Goal: Task Accomplishment & Management: Use online tool/utility

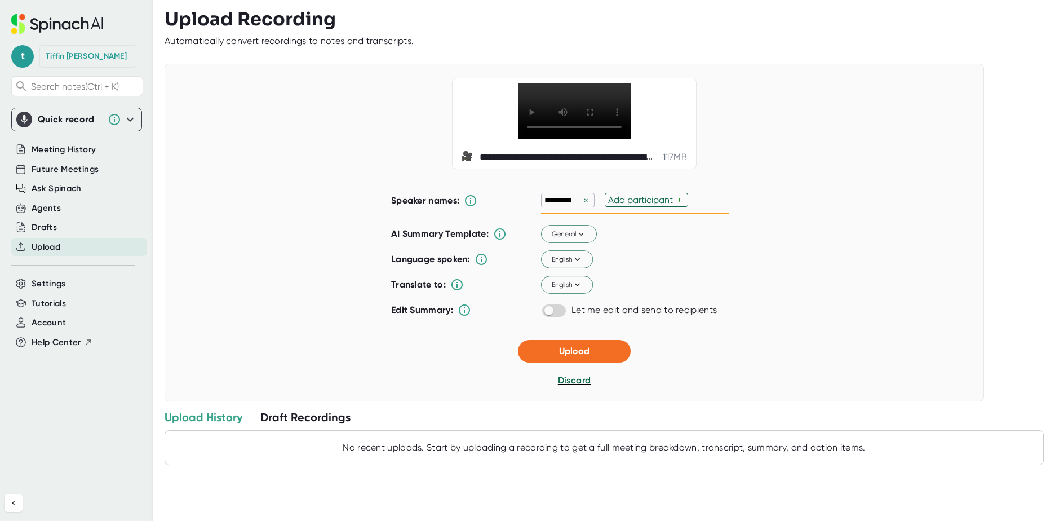
click at [633, 205] on div "Add participant" at bounding box center [642, 199] width 69 height 11
type input "a"
type input "p"
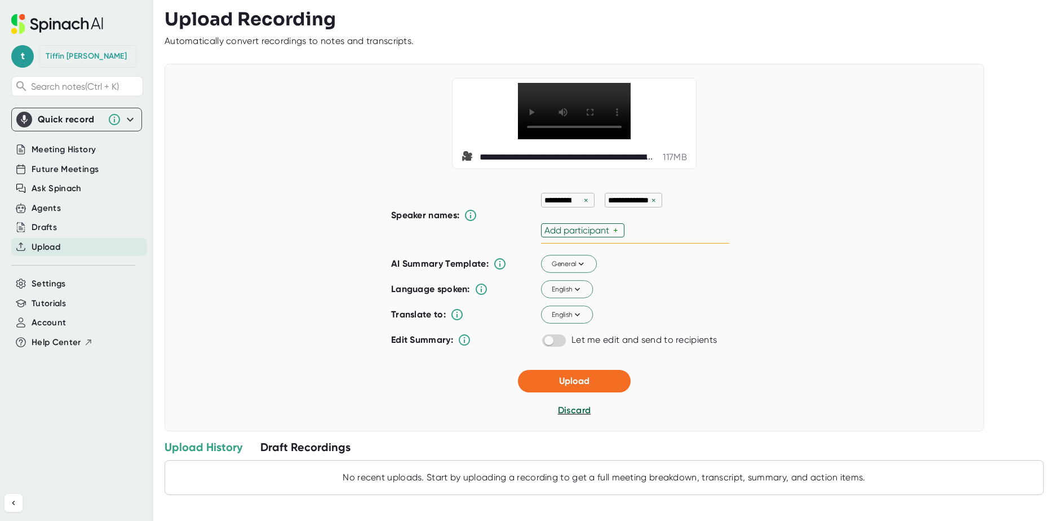
click at [671, 228] on div "**********" at bounding box center [635, 215] width 188 height 56
click at [598, 236] on div "Add participant" at bounding box center [578, 230] width 69 height 11
type input "[PERSON_NAME]"
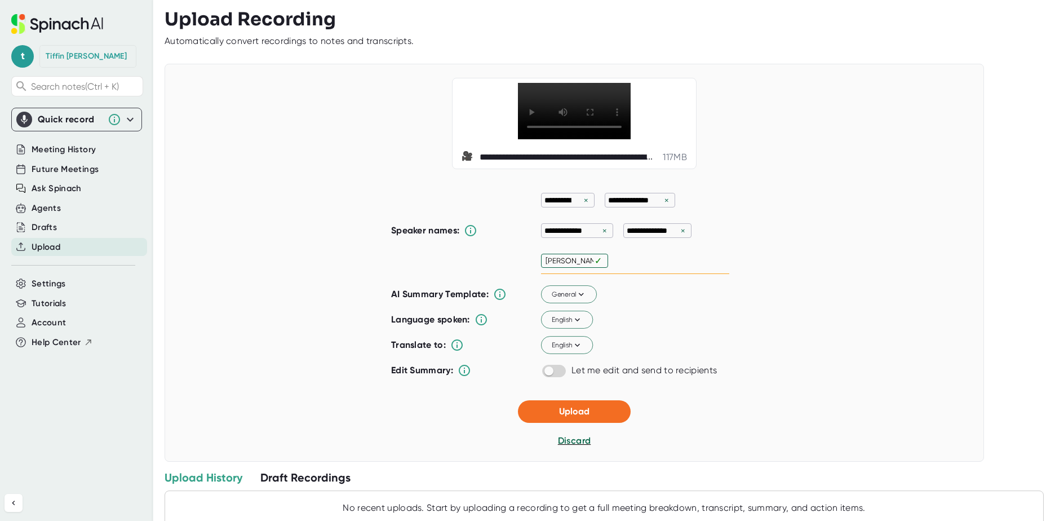
type input "[PERSON_NAME]"
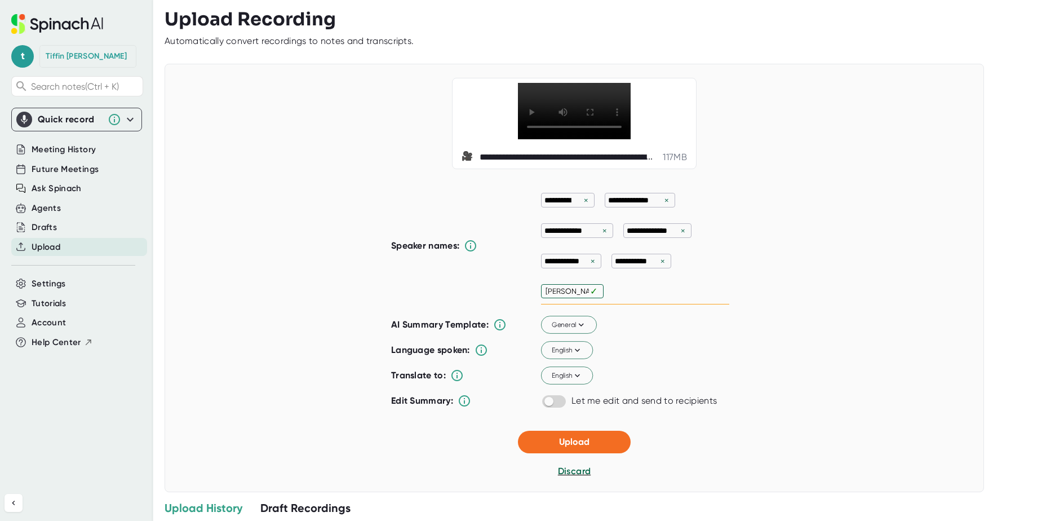
type input "[PERSON_NAME]"
click at [823, 278] on div "**********" at bounding box center [575, 278] width 820 height 428
click at [576, 330] on icon at bounding box center [581, 325] width 10 height 10
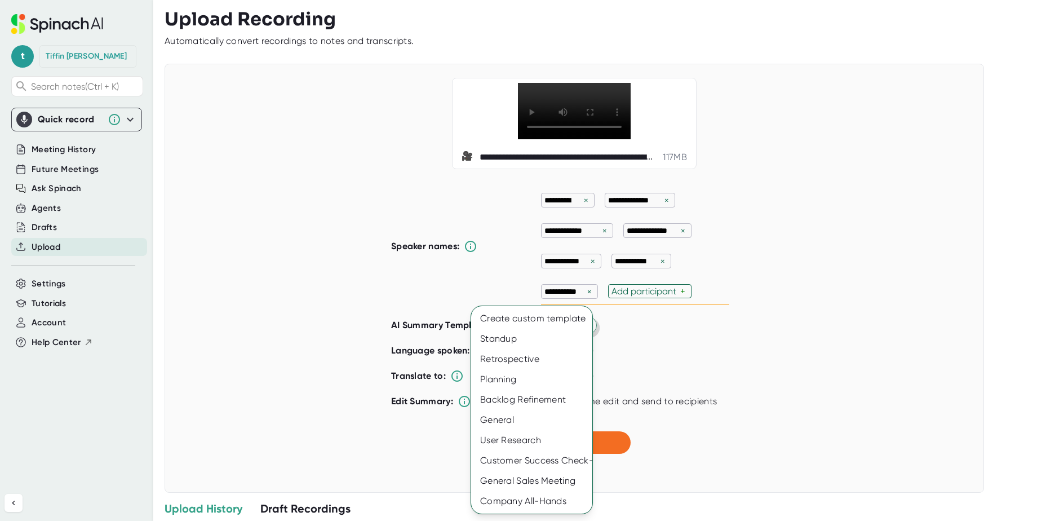
click at [791, 361] on div at bounding box center [527, 260] width 1055 height 521
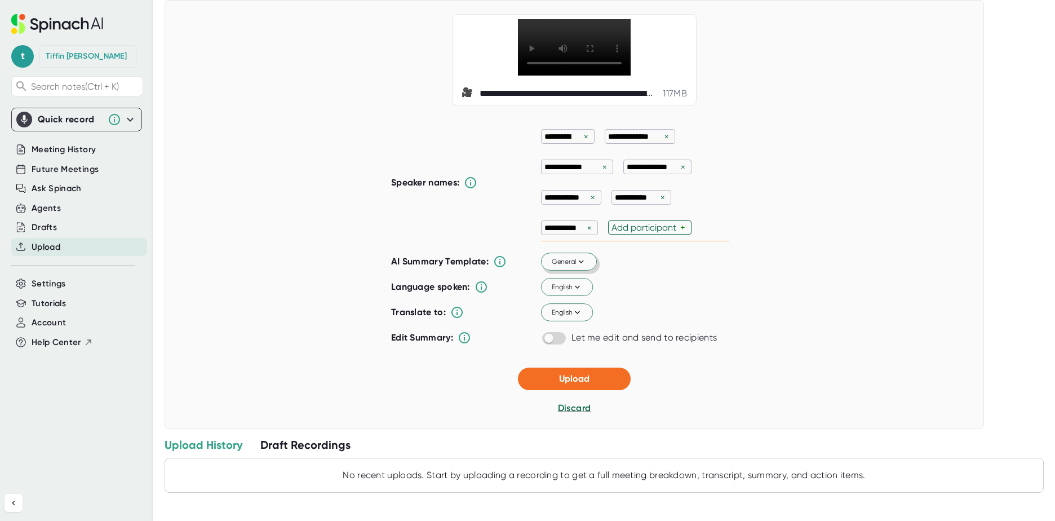
scroll to position [92, 0]
click at [574, 374] on span "Upload" at bounding box center [574, 378] width 30 height 11
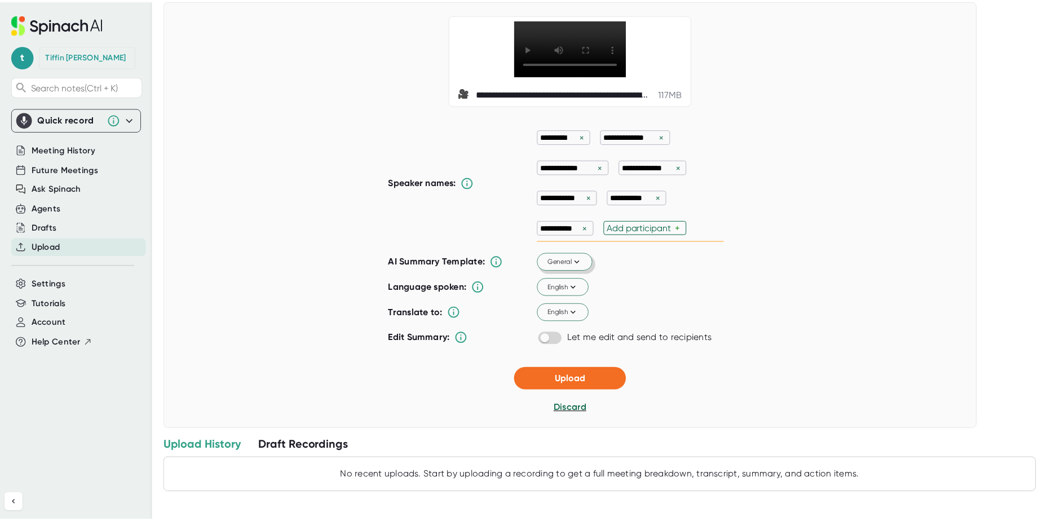
scroll to position [0, 0]
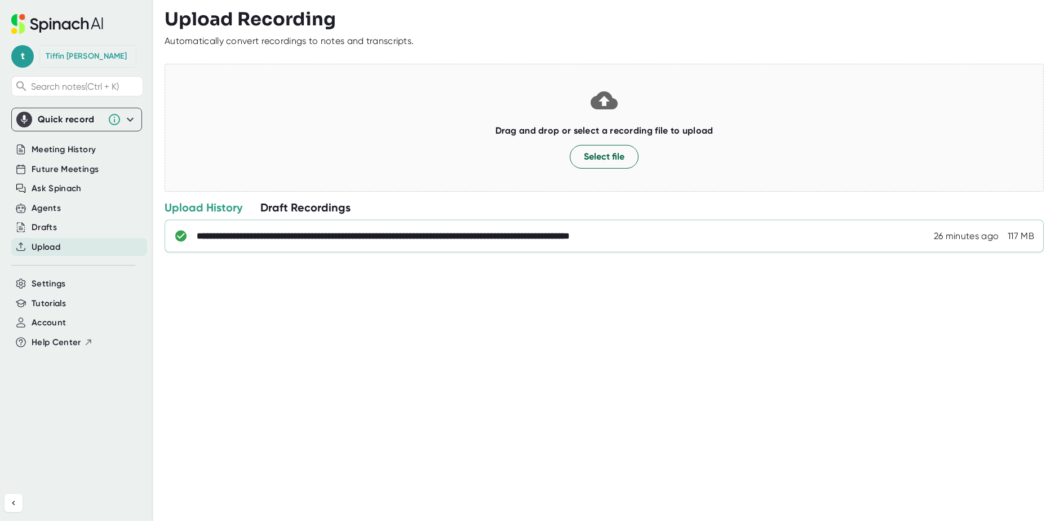
click at [342, 240] on div "**********" at bounding box center [446, 236] width 498 height 11
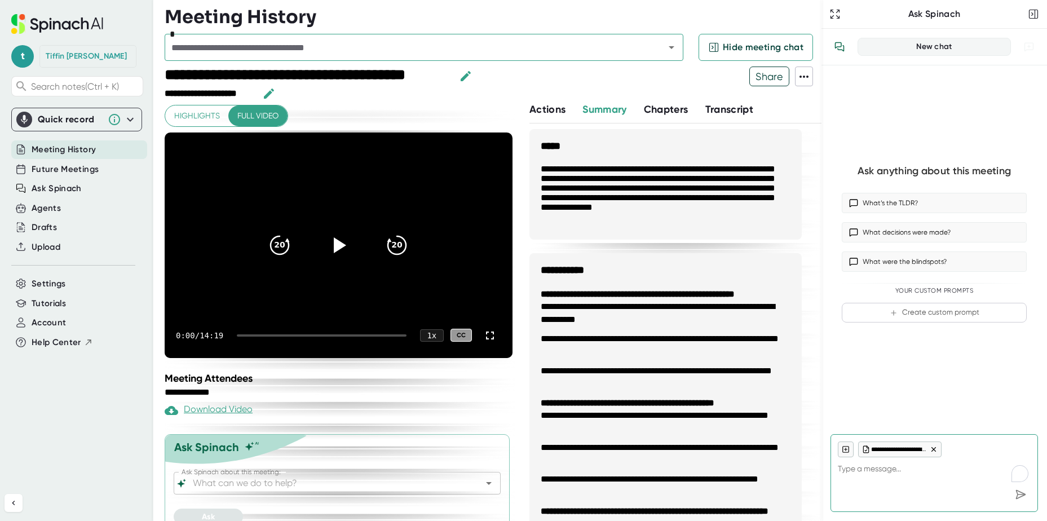
type textarea "x"
